Goal: Task Accomplishment & Management: Manage account settings

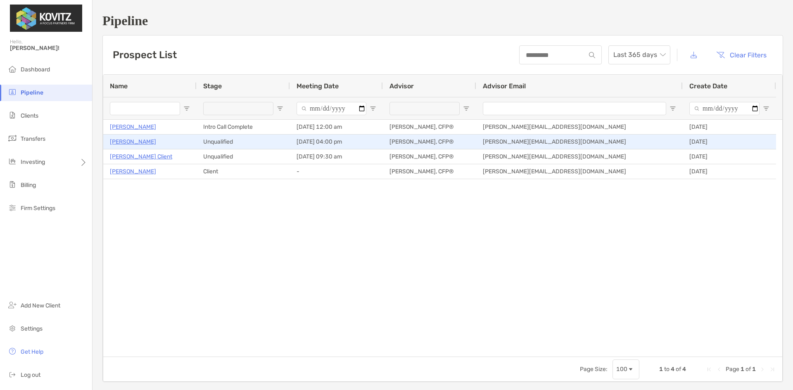
click at [145, 143] on p "[PERSON_NAME]" at bounding box center [133, 142] width 46 height 10
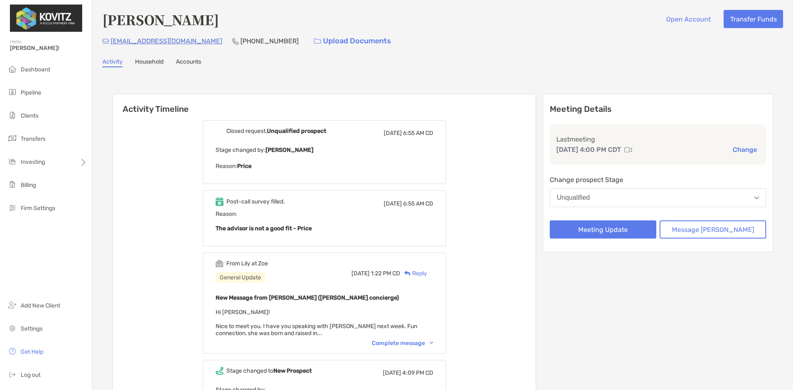
click at [408, 341] on div "Complete message" at bounding box center [403, 343] width 62 height 7
